Goal: Transaction & Acquisition: Book appointment/travel/reservation

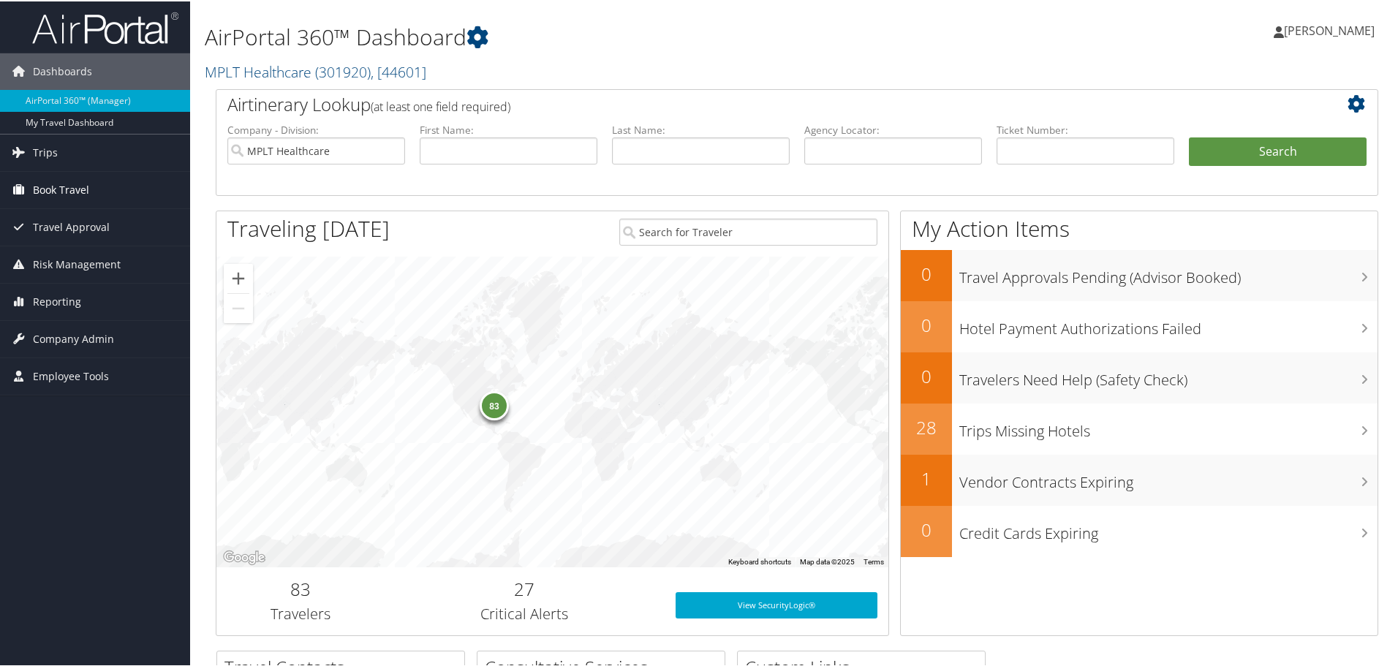
click at [58, 188] on span "Book Travel" at bounding box center [61, 188] width 56 height 37
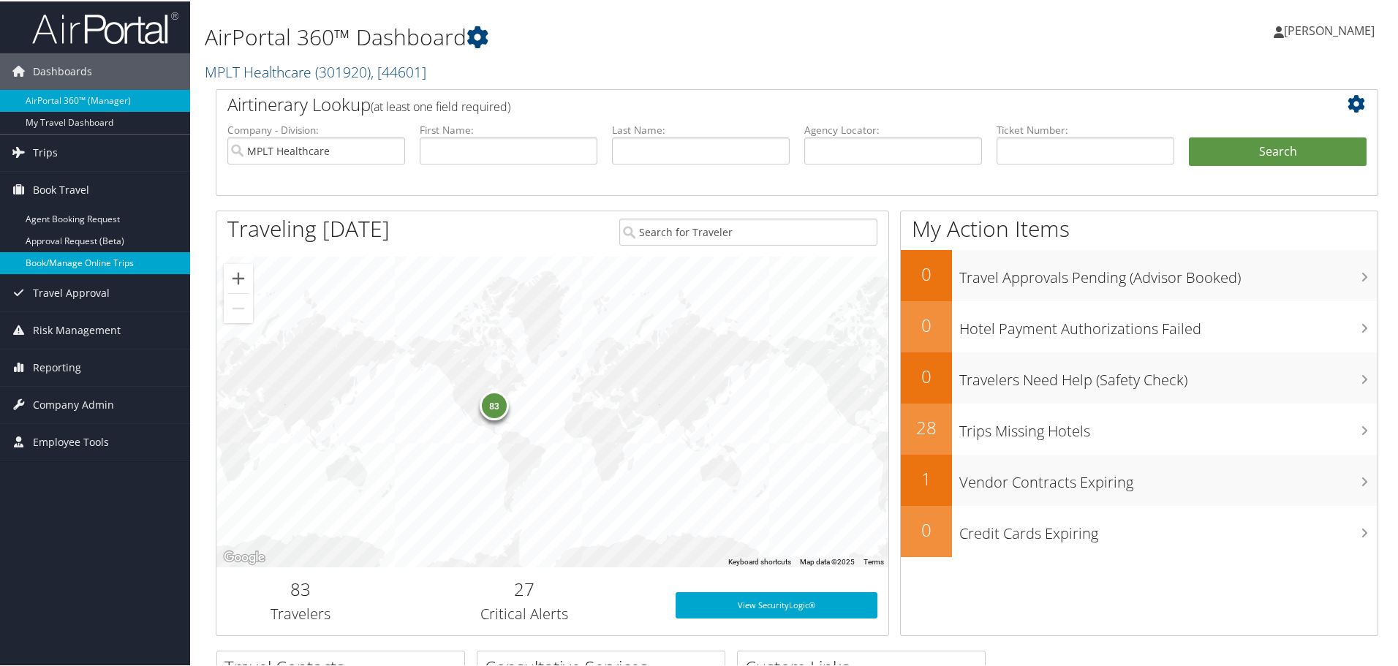
click at [62, 257] on link "Book/Manage Online Trips" at bounding box center [95, 262] width 190 height 22
